Goal: Find specific page/section: Find specific page/section

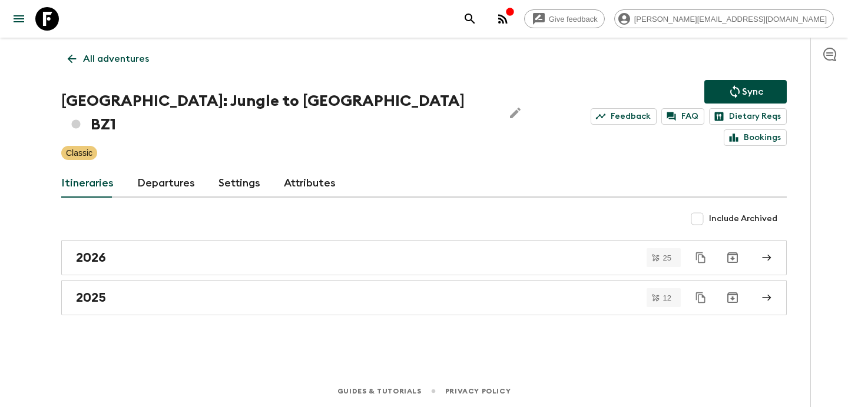
click at [514, 27] on button "button" at bounding box center [503, 19] width 24 height 24
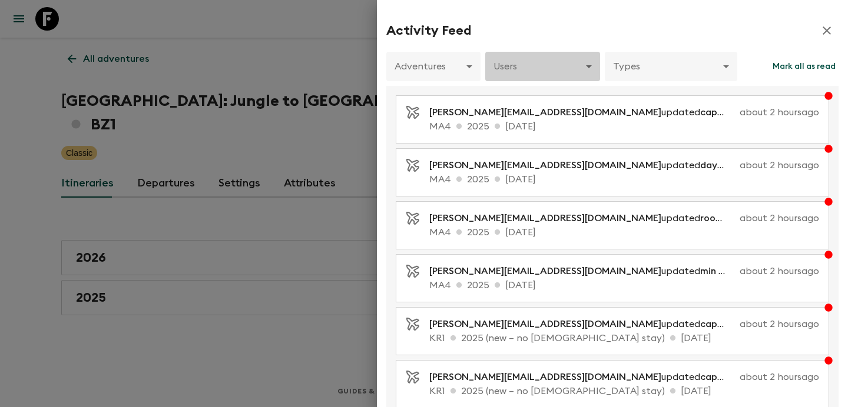
click at [576, 64] on body "Give feedback [PERSON_NAME][EMAIL_ADDRESS][DOMAIN_NAME] All adventures Belize: …" at bounding box center [424, 203] width 848 height 407
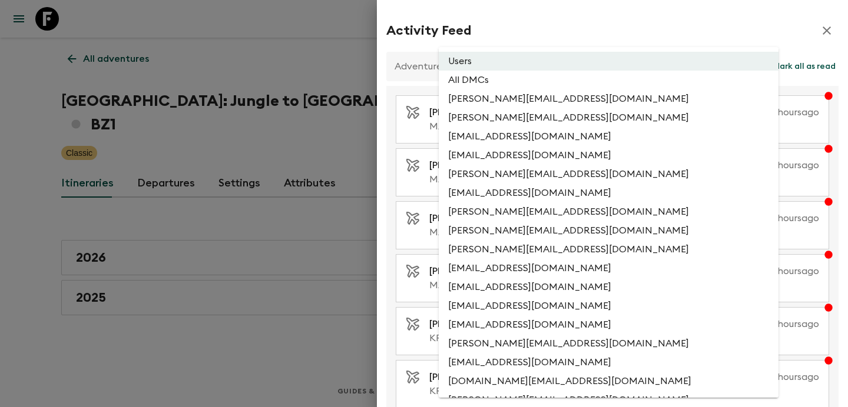
click at [573, 77] on li "All DMCs" at bounding box center [609, 80] width 340 height 19
type input "EXTERNAL_ONLY"
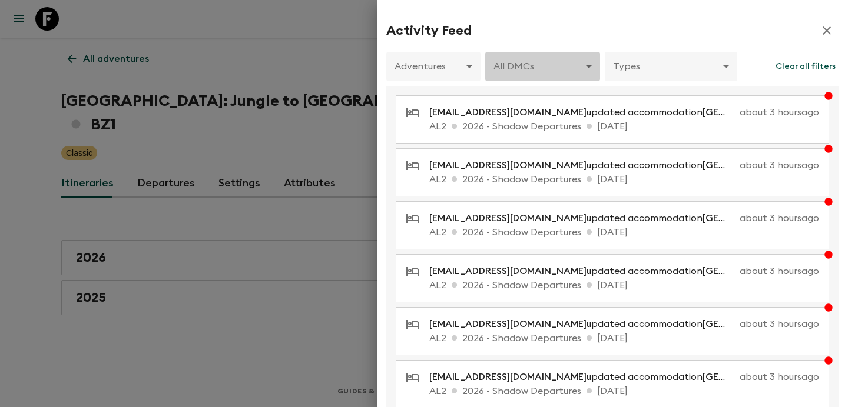
click at [495, 69] on body "Give feedback [PERSON_NAME][EMAIL_ADDRESS][DOMAIN_NAME] All adventures Belize: …" at bounding box center [424, 203] width 848 height 407
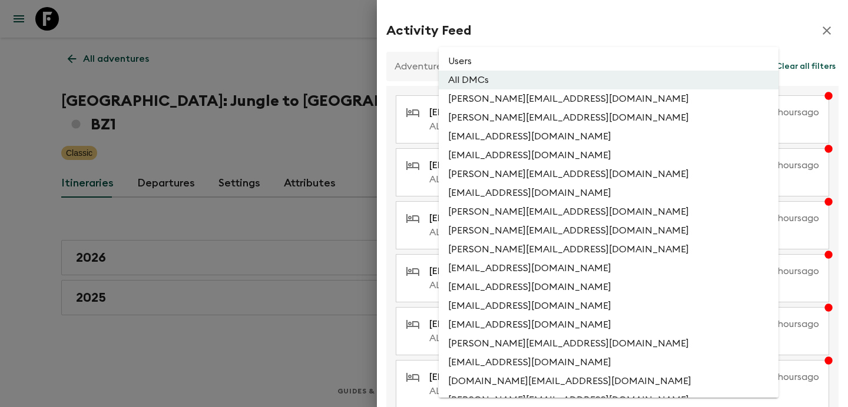
click at [494, 62] on li "Users" at bounding box center [609, 61] width 340 height 19
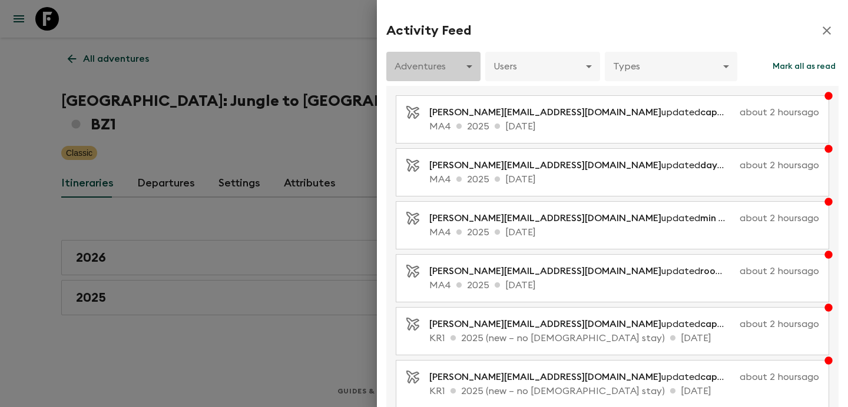
click at [428, 74] on body "Give feedback [PERSON_NAME][EMAIL_ADDRESS][DOMAIN_NAME] All adventures Belize: …" at bounding box center [424, 203] width 848 height 407
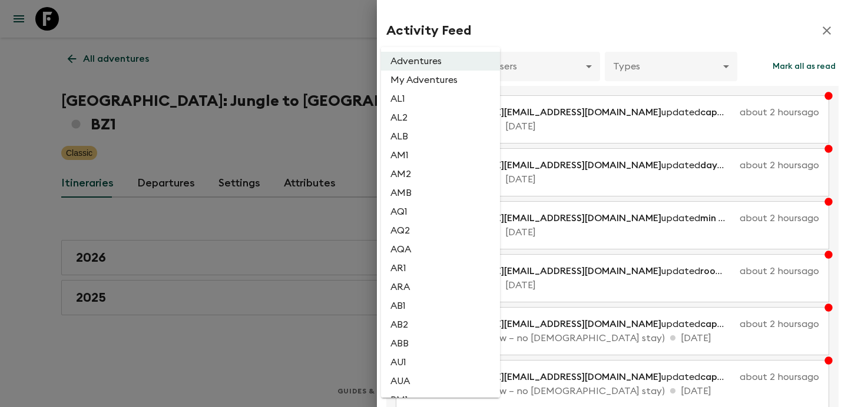
click at [520, 67] on div at bounding box center [424, 203] width 848 height 407
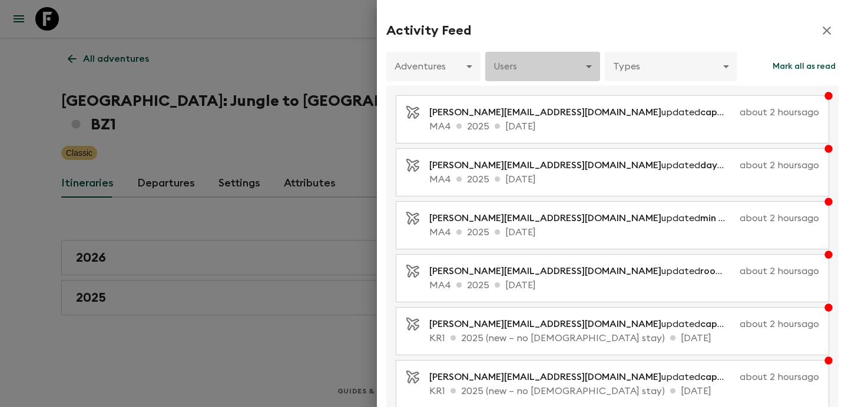
click at [517, 62] on body "Give feedback [PERSON_NAME][EMAIL_ADDRESS][DOMAIN_NAME] All adventures Belize: …" at bounding box center [424, 203] width 848 height 407
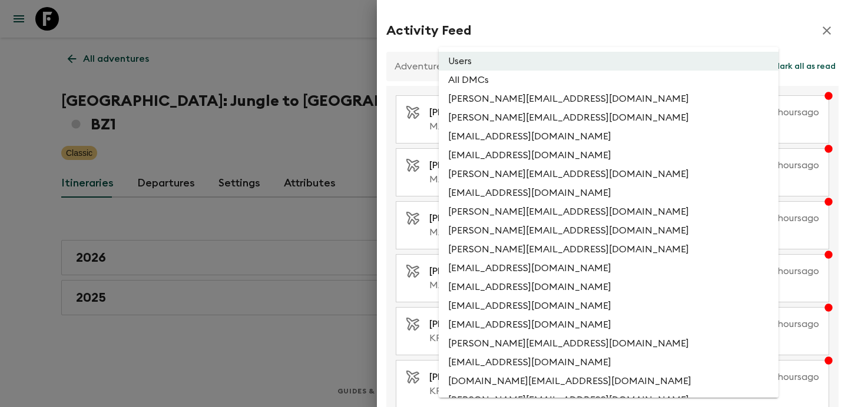
click at [515, 79] on li "All DMCs" at bounding box center [609, 80] width 340 height 19
type input "EXTERNAL_ONLY"
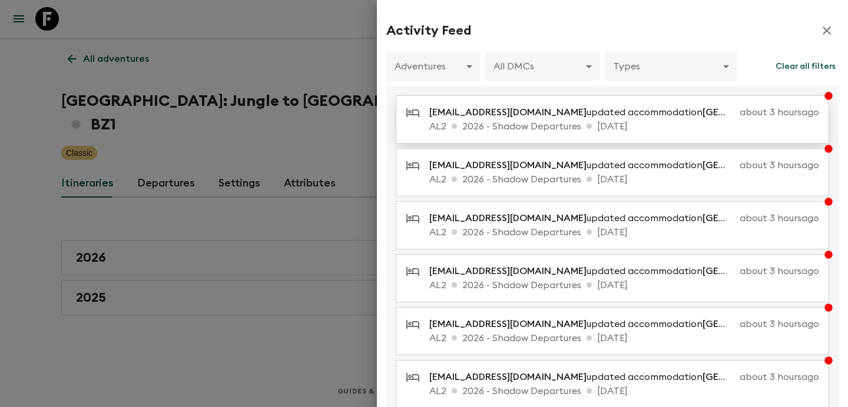
click at [522, 111] on p "[EMAIL_ADDRESS][DOMAIN_NAME] updated accommodation [GEOGRAPHIC_DATA]" at bounding box center [582, 112] width 306 height 14
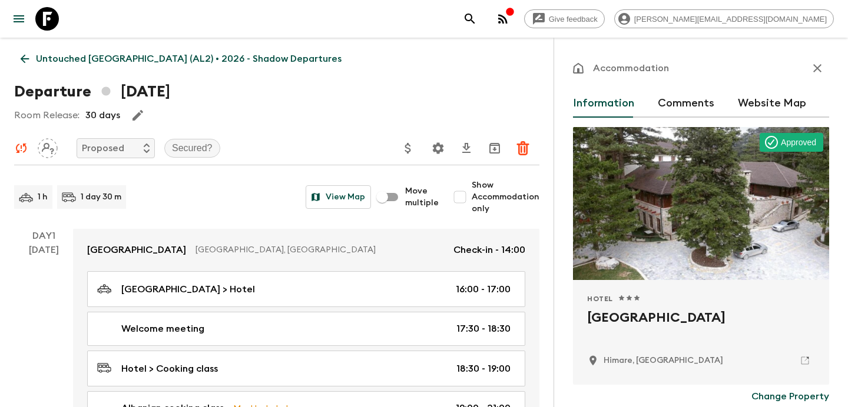
click at [134, 64] on p "Untouched [GEOGRAPHIC_DATA] (AL2) • 2026 - Shadow Departures" at bounding box center [189, 59] width 306 height 14
